Goal: Use online tool/utility: Utilize a website feature to perform a specific function

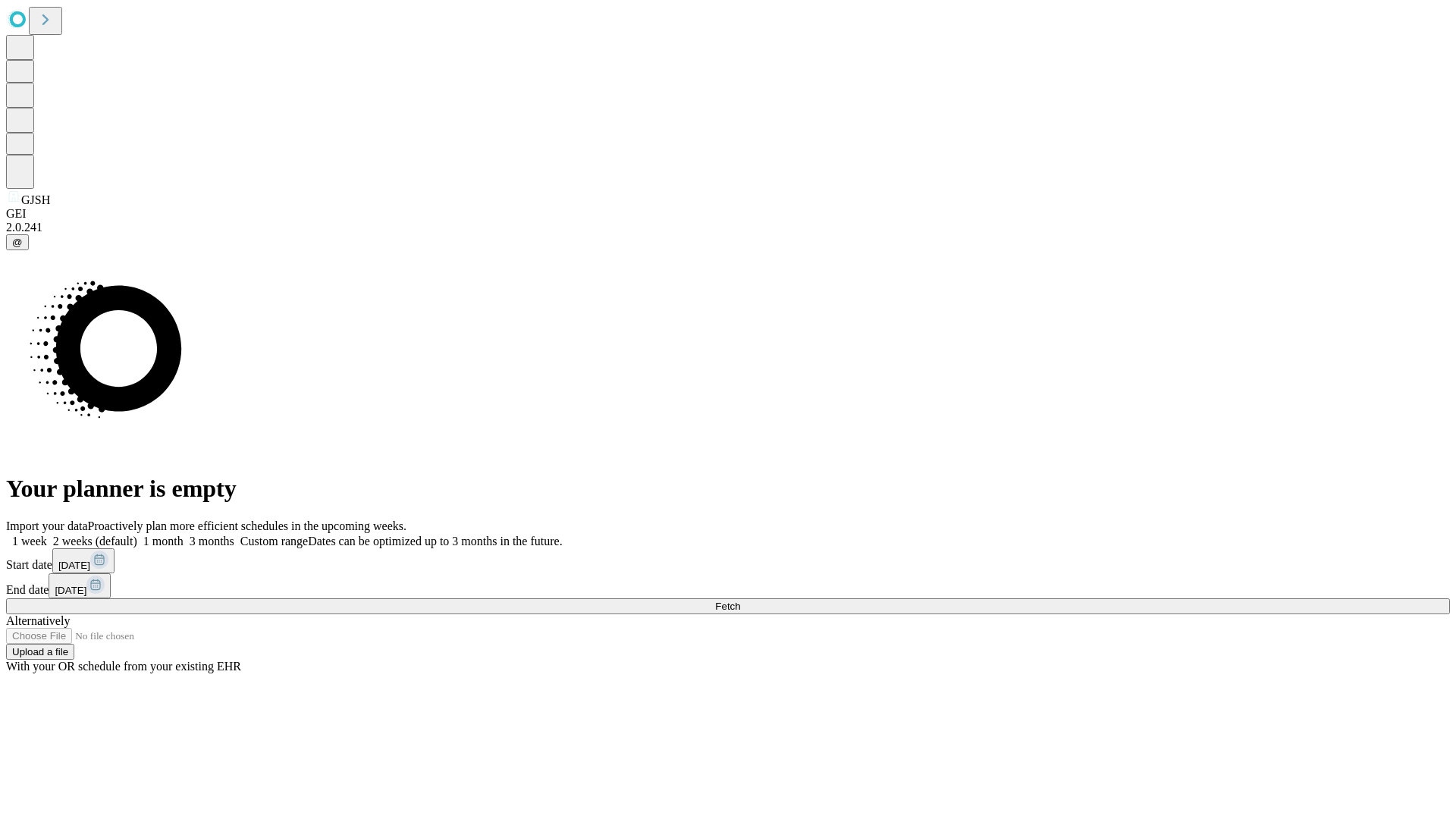
click at [740, 601] on span "Fetch" at bounding box center [728, 606] width 25 height 12
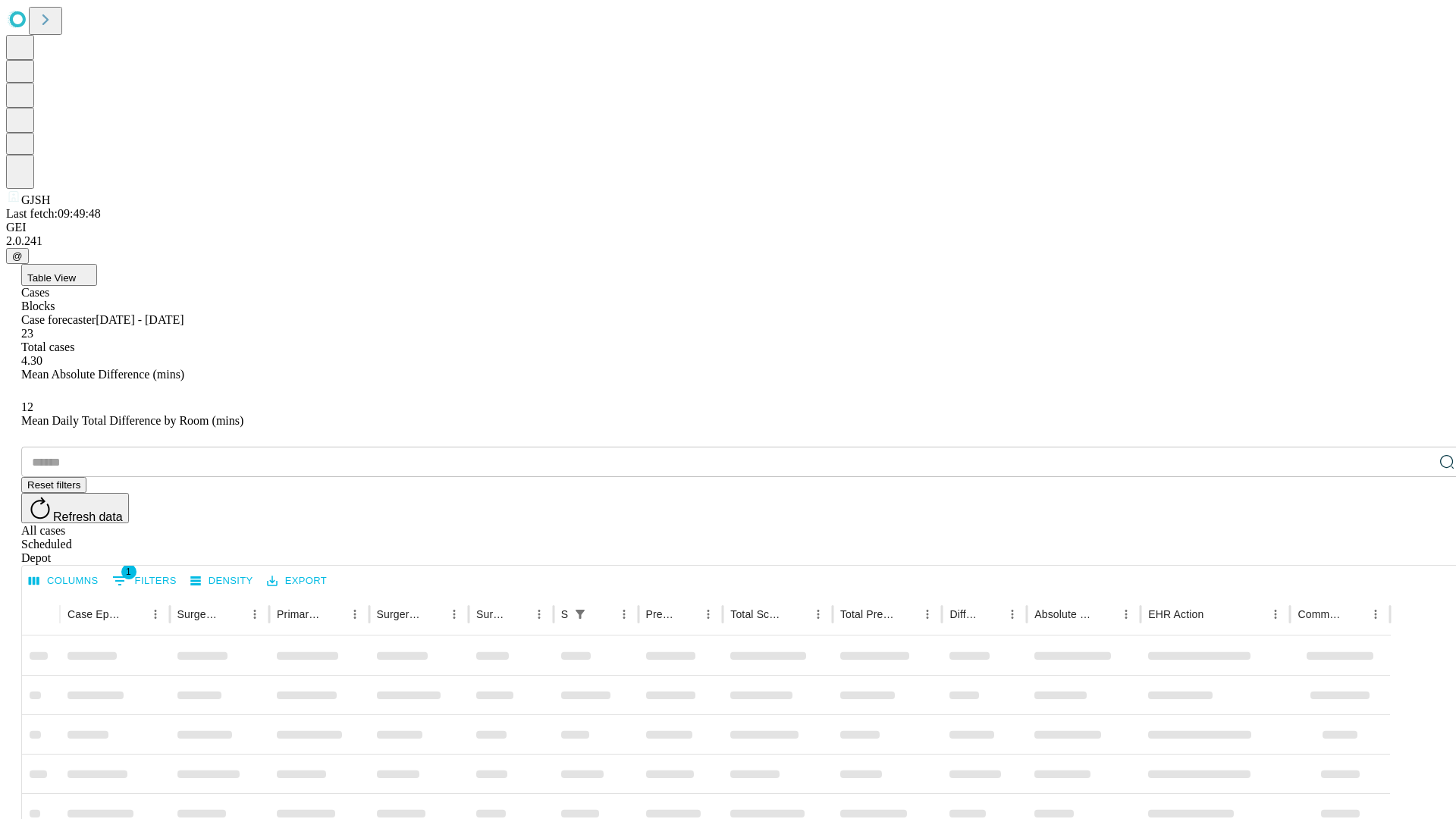
click at [76, 272] on span "Table View" at bounding box center [51, 277] width 48 height 12
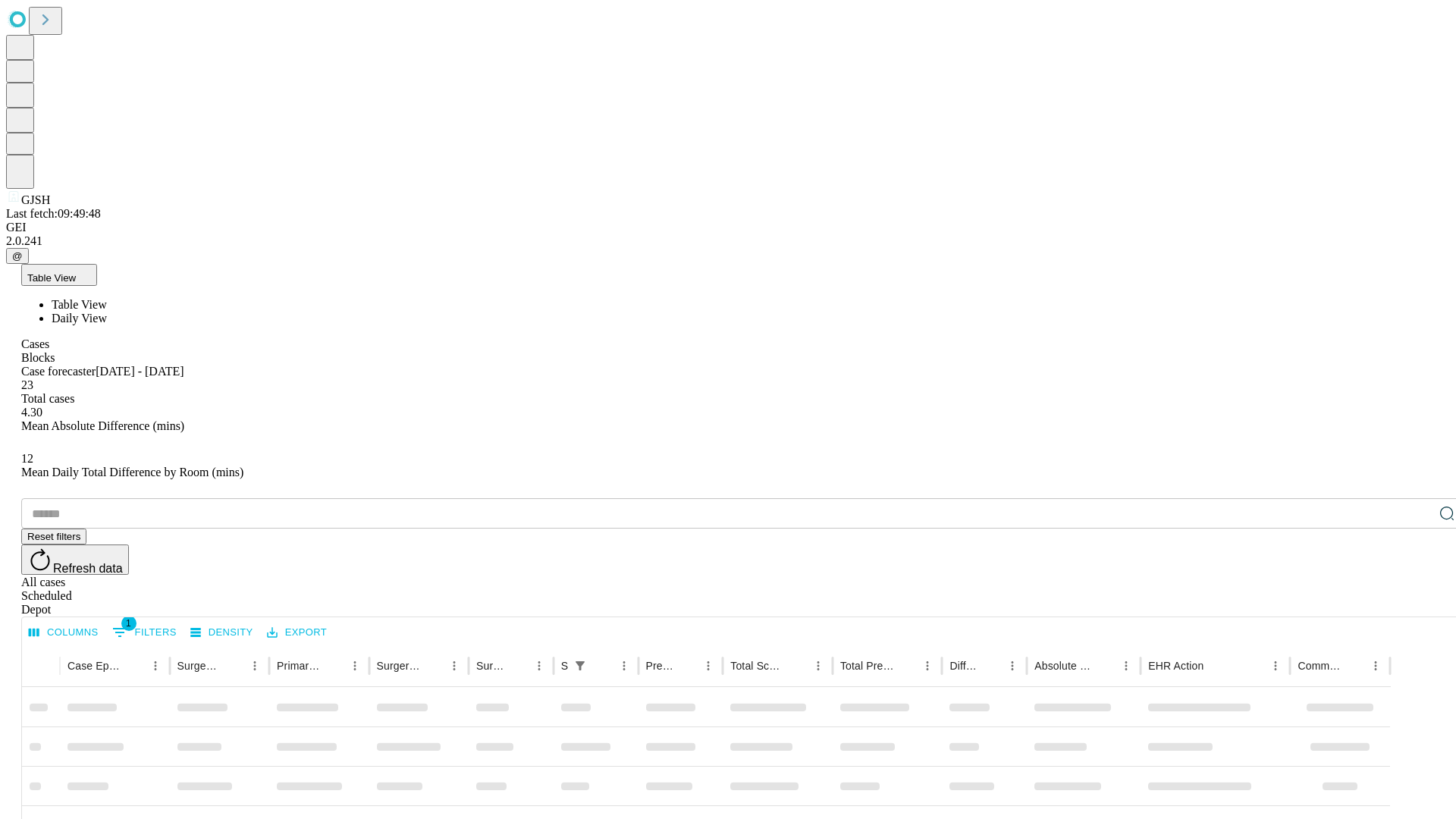
click at [107, 312] on span "Daily View" at bounding box center [78, 318] width 55 height 13
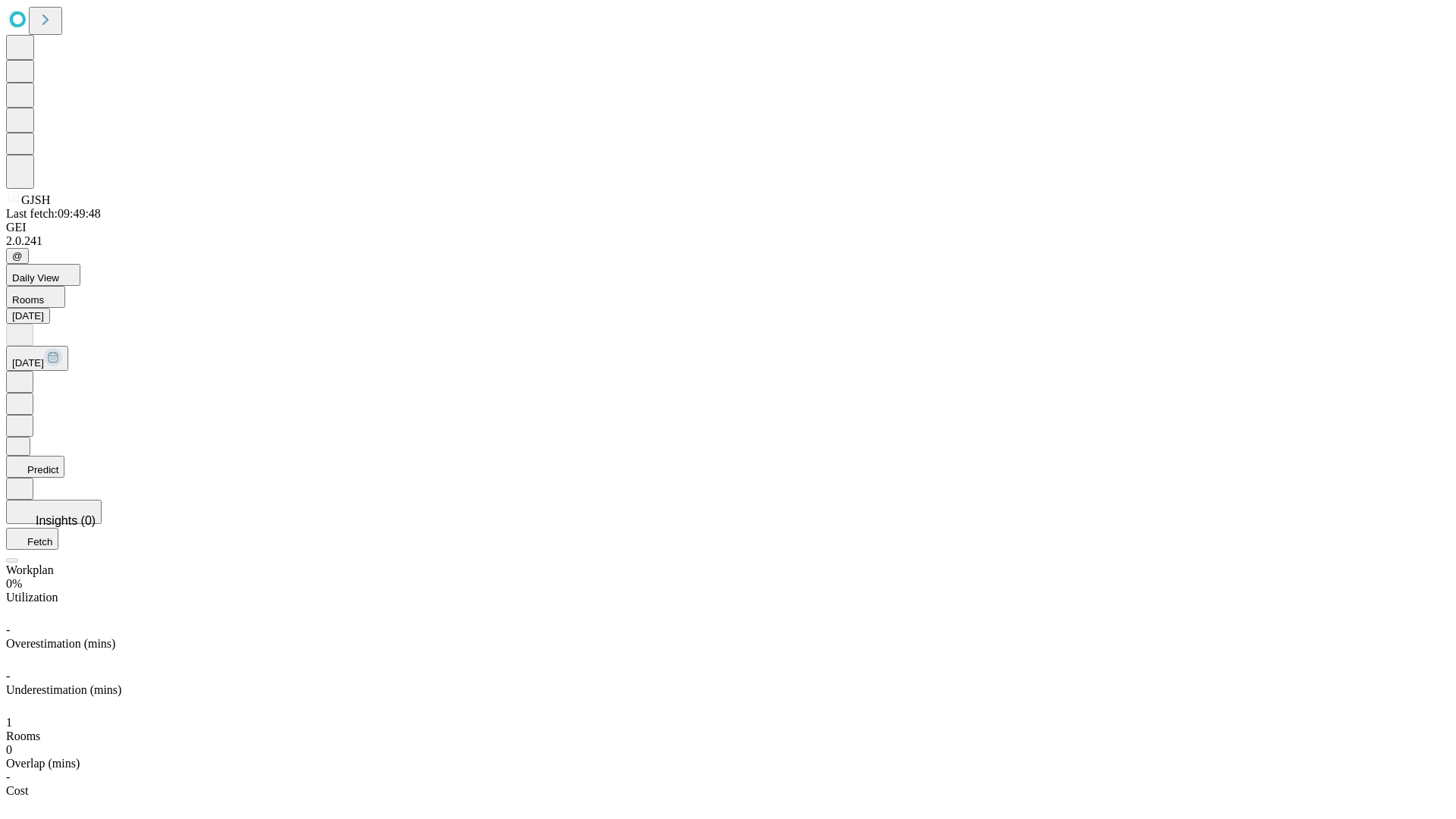
click at [64, 456] on button "Predict" at bounding box center [35, 467] width 58 height 22
